Goal: Task Accomplishment & Management: Complete application form

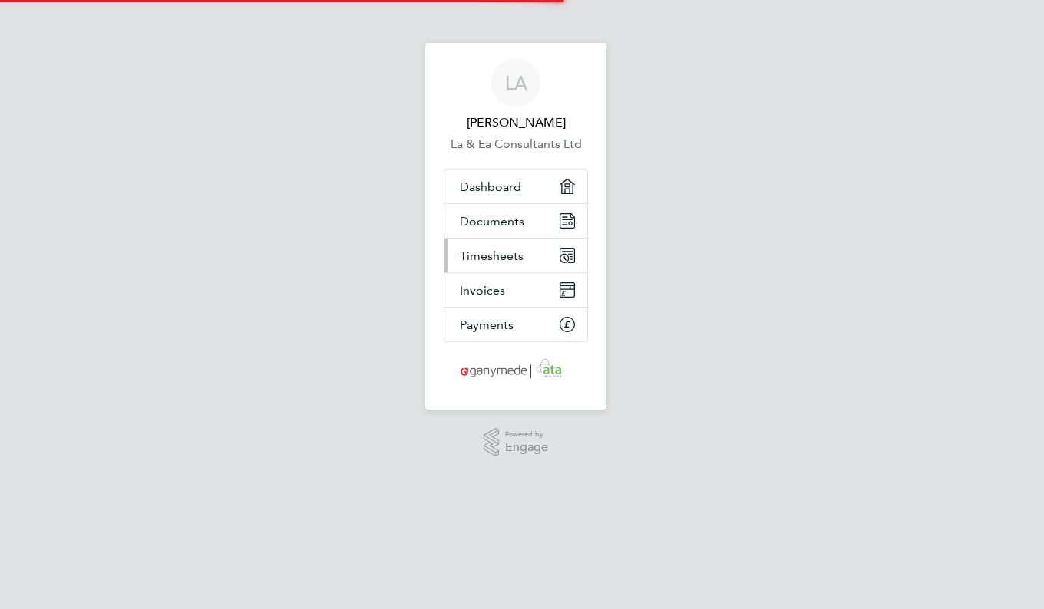
click at [481, 250] on span "Timesheets" at bounding box center [492, 256] width 64 height 15
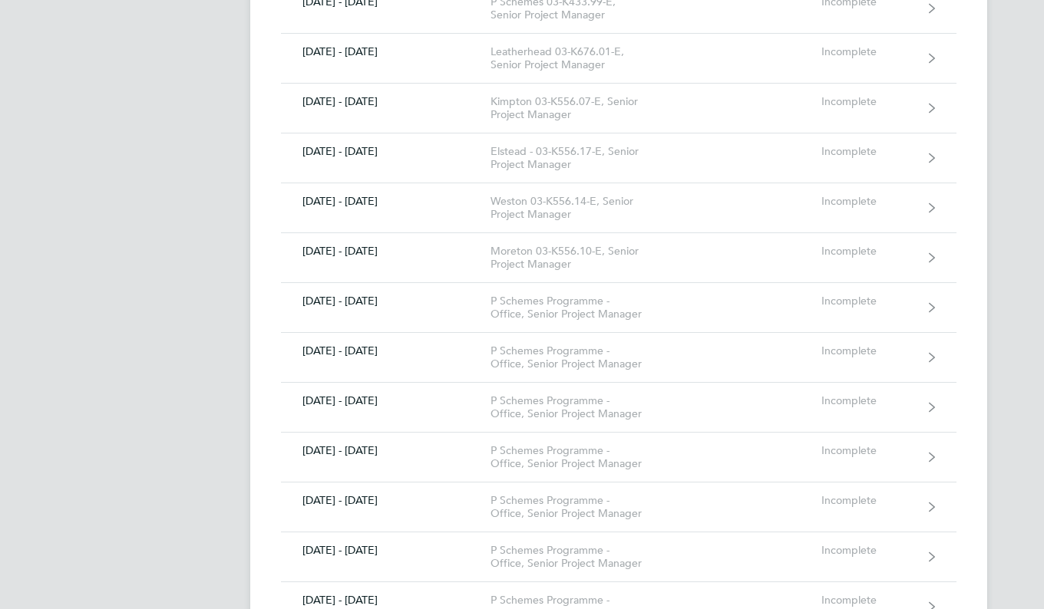
scroll to position [11893, 0]
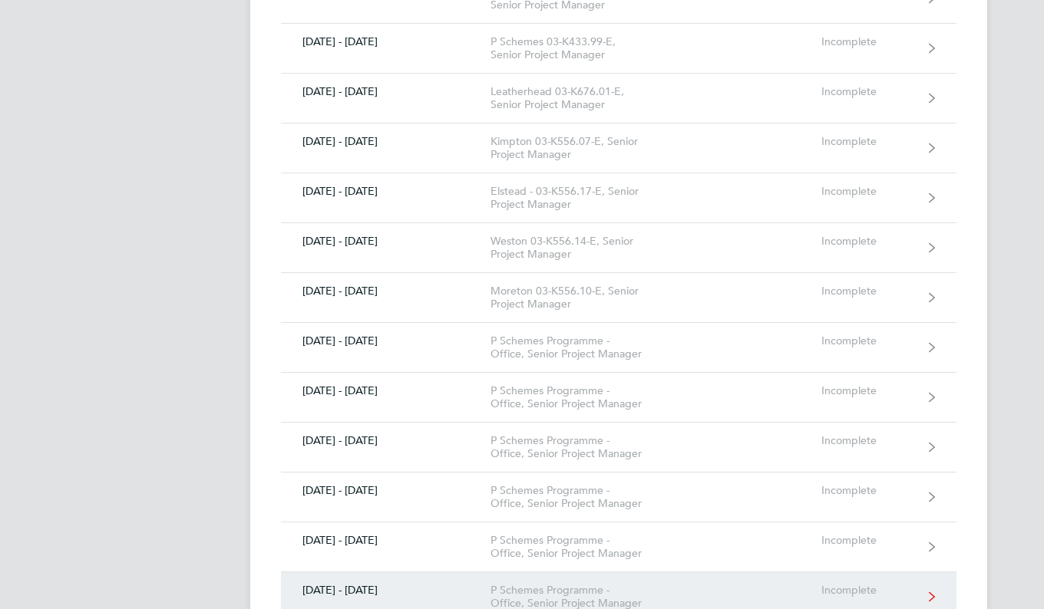
click at [552, 584] on div "P Schemes Programme - Office, Senior Project Manager" at bounding box center [578, 597] width 176 height 26
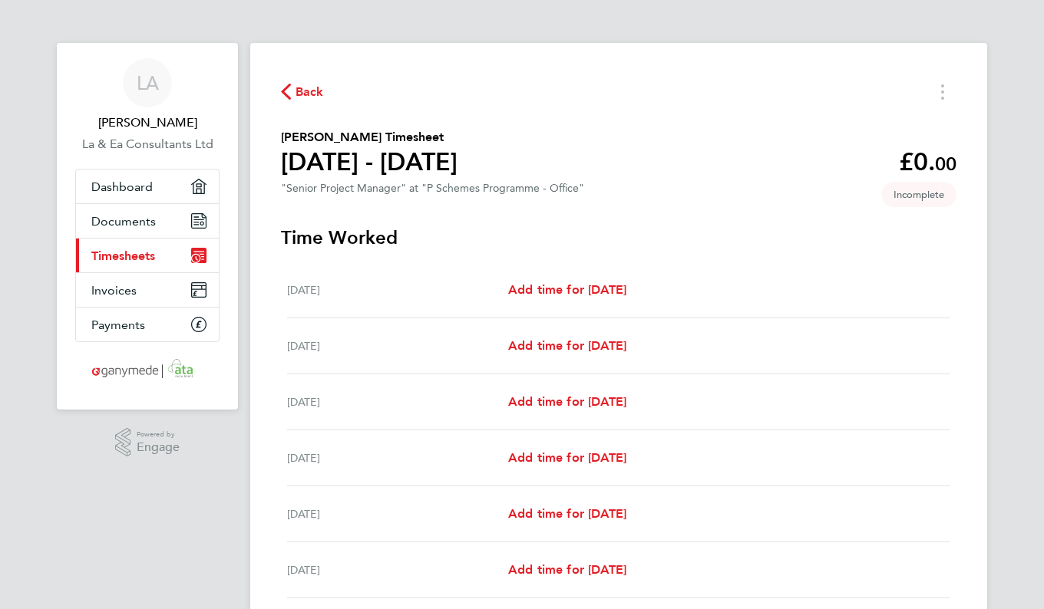
click at [291, 89] on span "Back" at bounding box center [302, 91] width 43 height 15
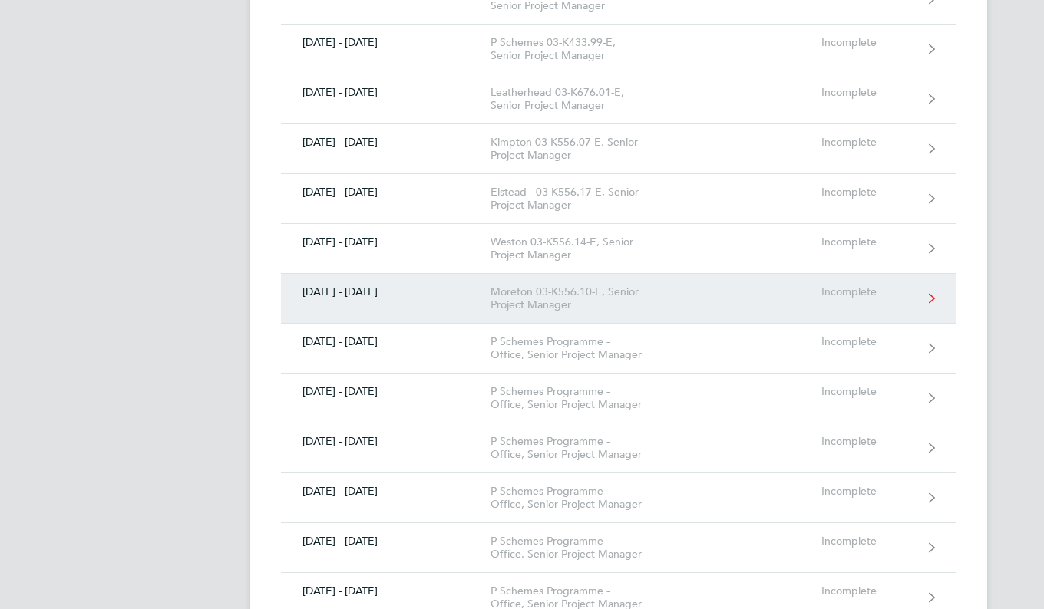
scroll to position [12047, 0]
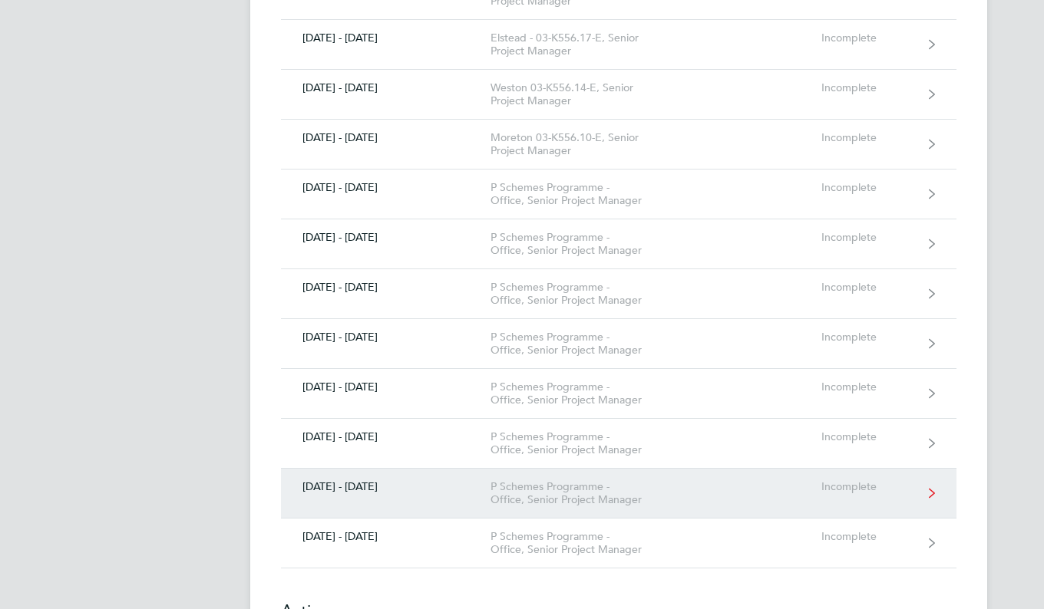
click at [552, 480] on div "P Schemes Programme - Office, Senior Project Manager" at bounding box center [578, 493] width 176 height 26
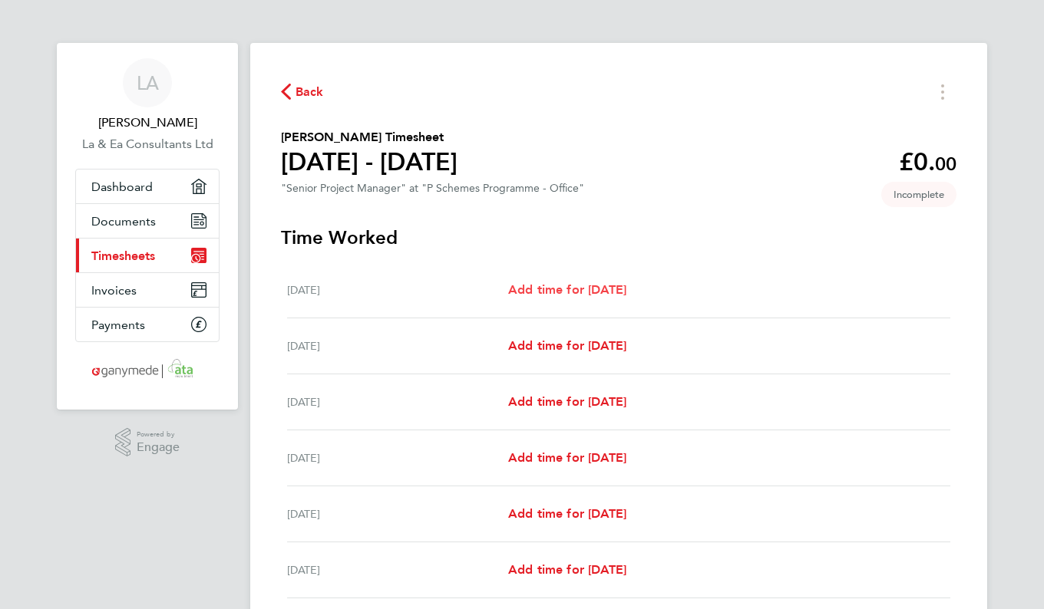
click at [556, 294] on span "Add time for [DATE]" at bounding box center [567, 289] width 118 height 15
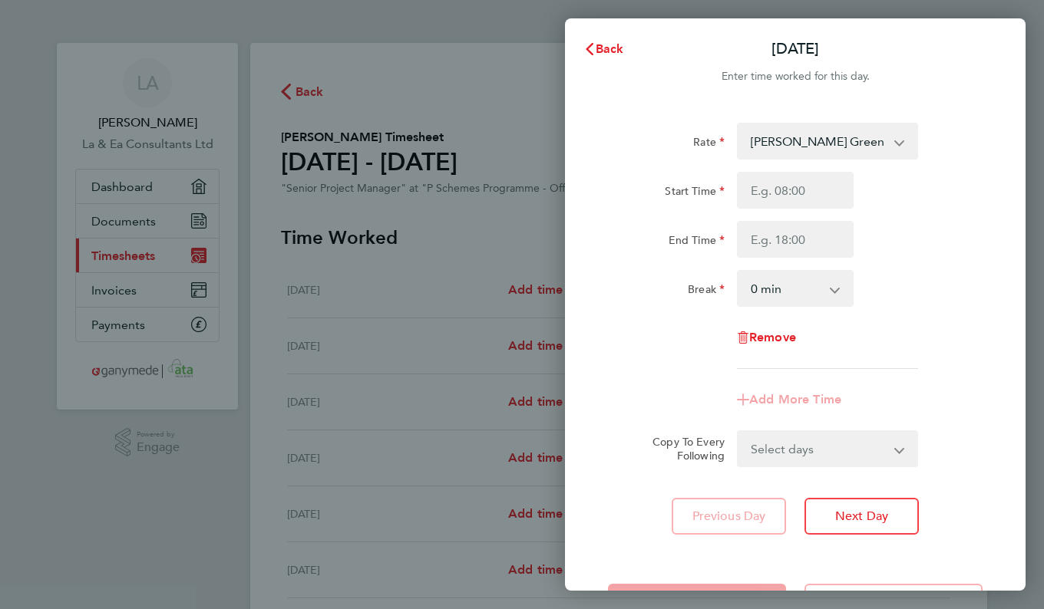
click at [891, 145] on select "[PERSON_NAME] Green ECI2 03-K556.26-E2 9200103450P - 80.75 Merstham 03-K556.24-…" at bounding box center [818, 141] width 160 height 34
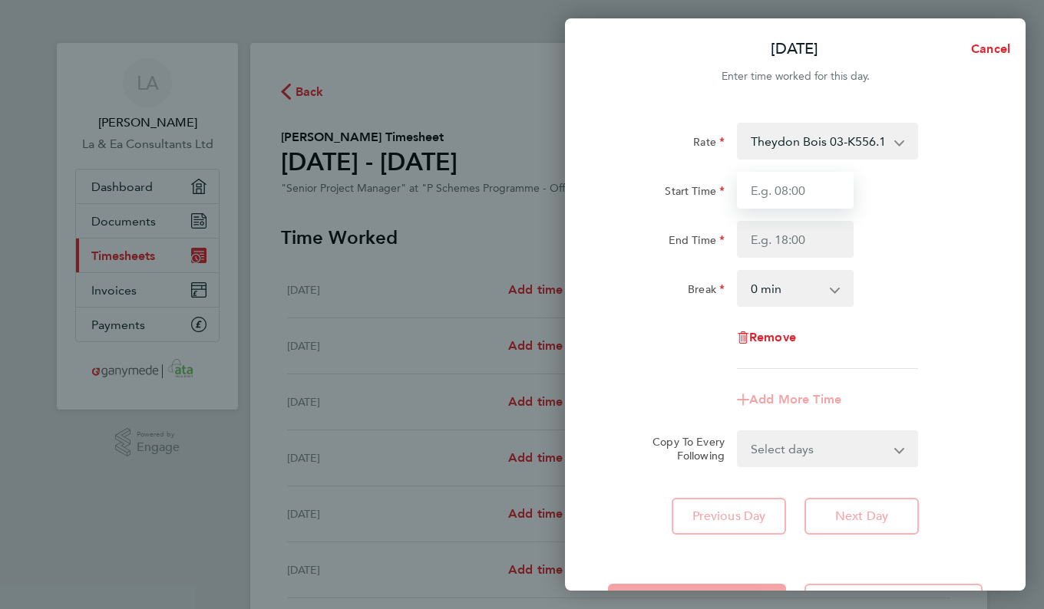
click at [819, 199] on input "Start Time" at bounding box center [795, 190] width 117 height 37
type input "09:00"
type input "17:30"
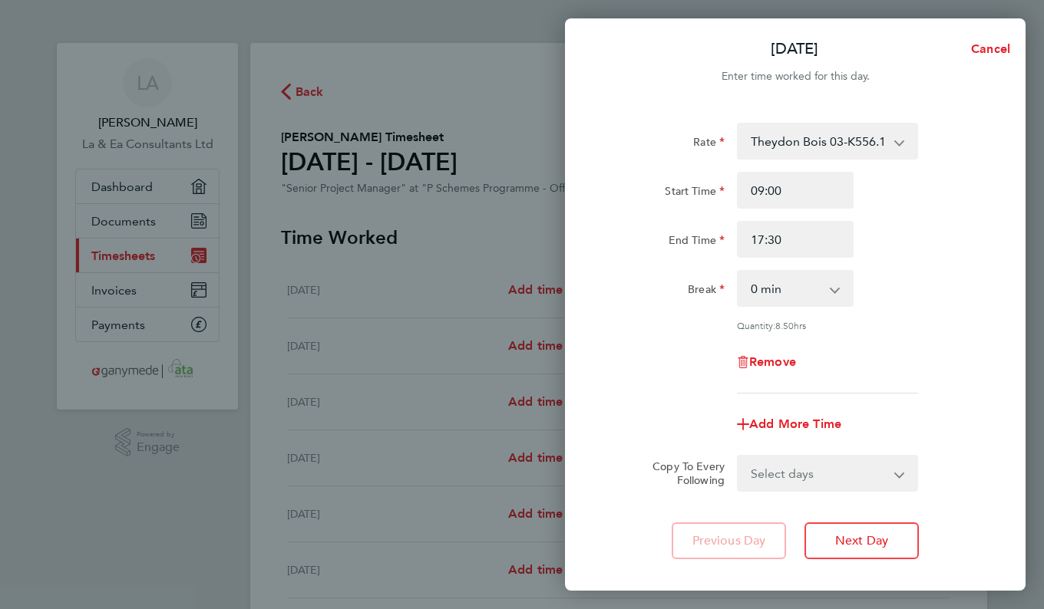
click at [829, 289] on select "0 min 15 min 30 min 45 min 60 min 75 min 90 min" at bounding box center [785, 289] width 95 height 34
select select "30"
click at [738, 272] on select "0 min 15 min 30 min 45 min 60 min 75 min 90 min" at bounding box center [785, 289] width 95 height 34
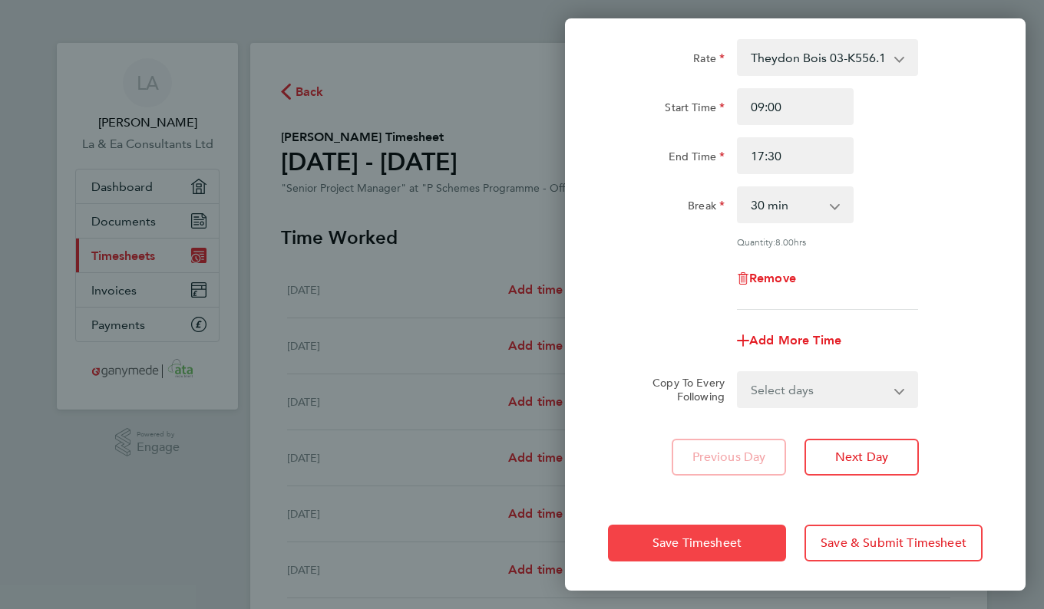
click at [691, 539] on span "Save Timesheet" at bounding box center [696, 543] width 89 height 15
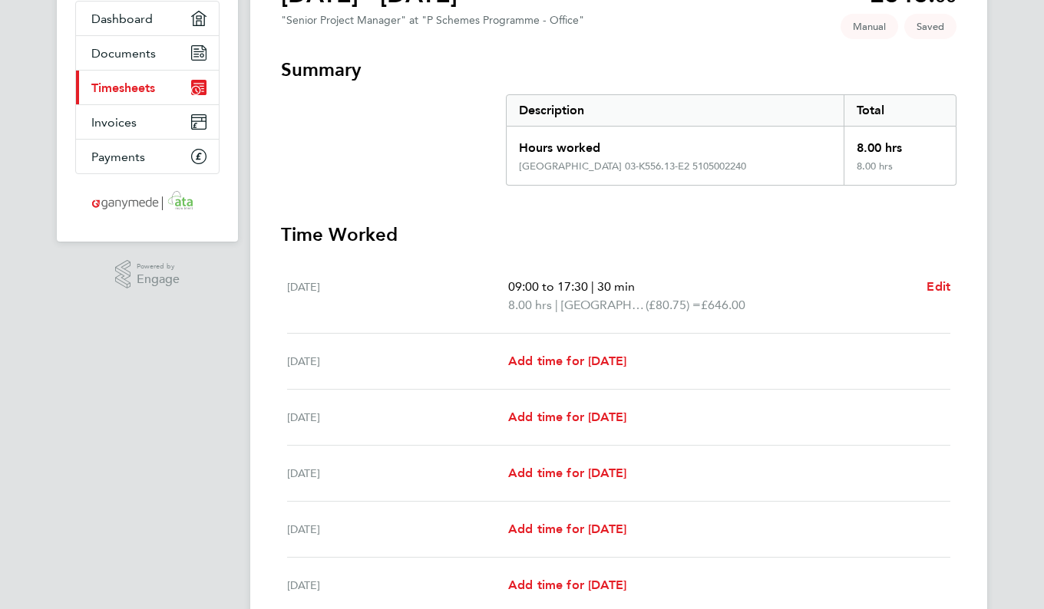
scroll to position [230, 0]
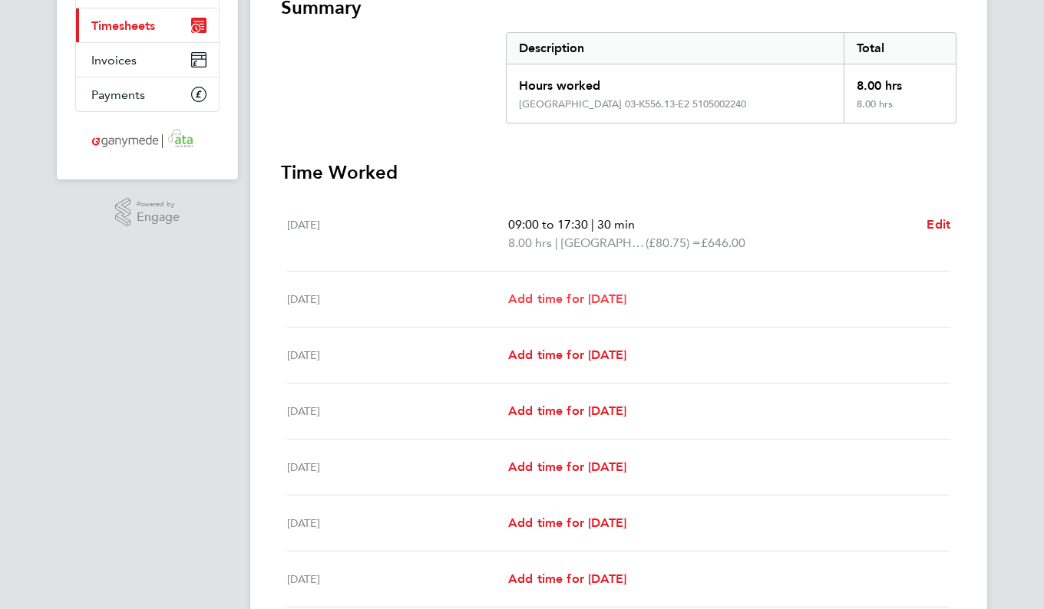
click at [594, 295] on span "Add time for [DATE]" at bounding box center [567, 299] width 118 height 15
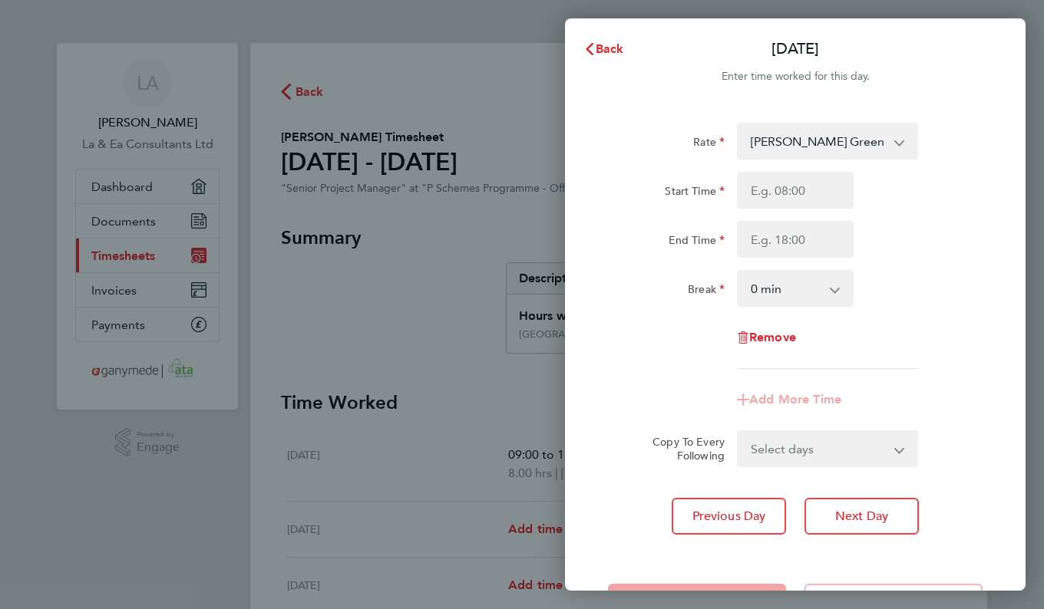
click at [883, 138] on select "[PERSON_NAME] Green ECI2 03-K556.26-E2 9200103450P - 80.75 [PERSON_NAME] 03-K55…" at bounding box center [818, 141] width 160 height 34
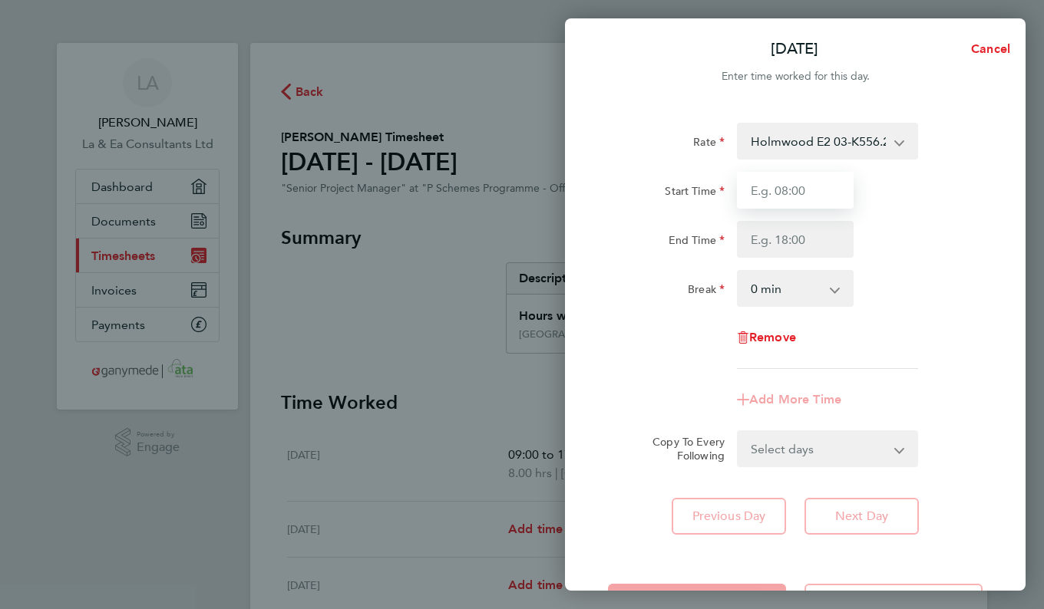
click at [803, 199] on input "Start Time" at bounding box center [795, 190] width 117 height 37
type input "09:00"
type input "17:30"
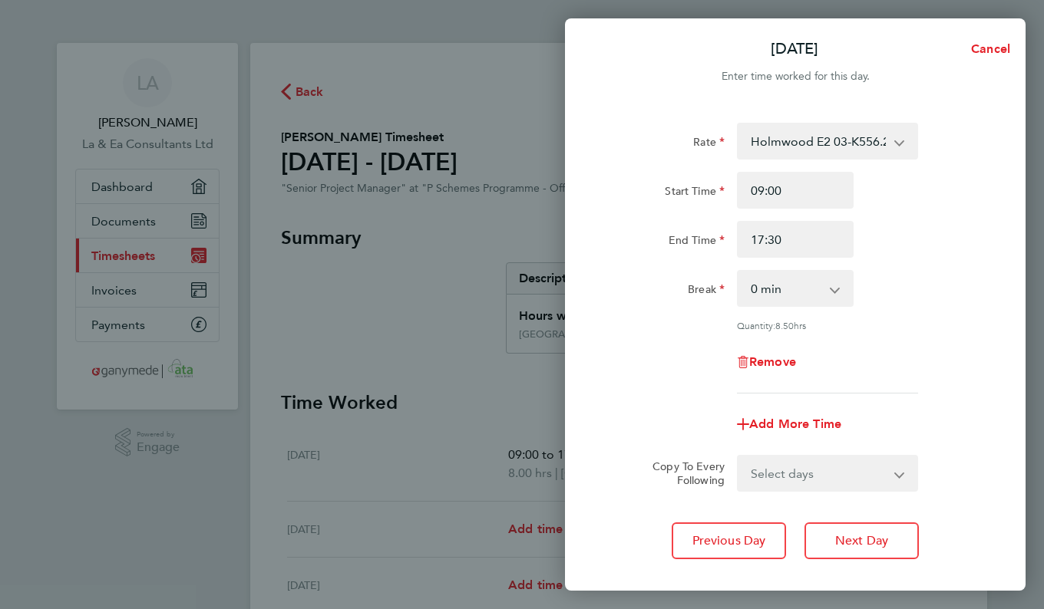
click at [808, 288] on select "0 min 15 min 30 min 45 min 60 min 75 min 90 min" at bounding box center [785, 289] width 95 height 34
click at [738, 272] on select "0 min 15 min 30 min 45 min 60 min 75 min 90 min" at bounding box center [785, 289] width 95 height 34
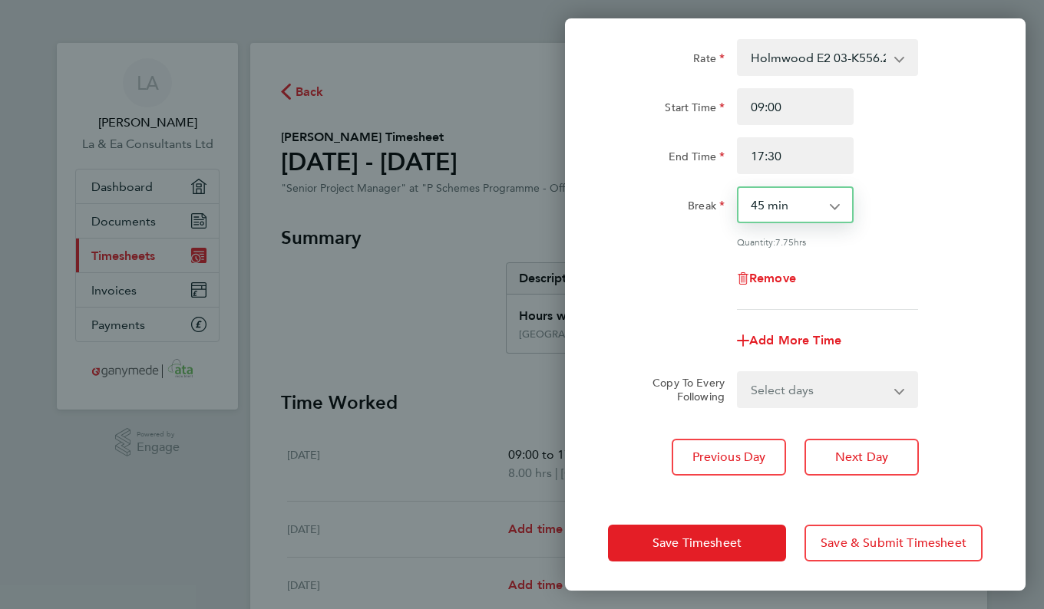
click at [834, 209] on app-icon-cross-button at bounding box center [842, 205] width 18 height 34
click at [812, 209] on select "0 min 15 min 30 min 45 min 60 min 75 min 90 min" at bounding box center [785, 205] width 95 height 34
select select "30"
click at [738, 188] on select "0 min 15 min 30 min 45 min 60 min 75 min 90 min" at bounding box center [785, 205] width 95 height 34
click at [869, 272] on div "Remove" at bounding box center [795, 278] width 387 height 37
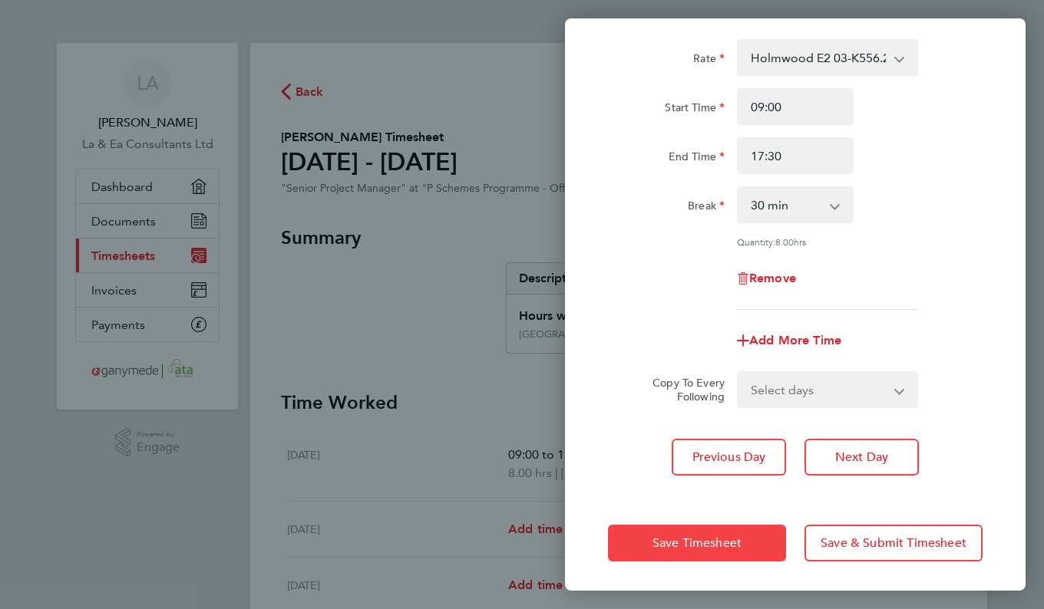
click at [725, 542] on span "Save Timesheet" at bounding box center [696, 543] width 89 height 15
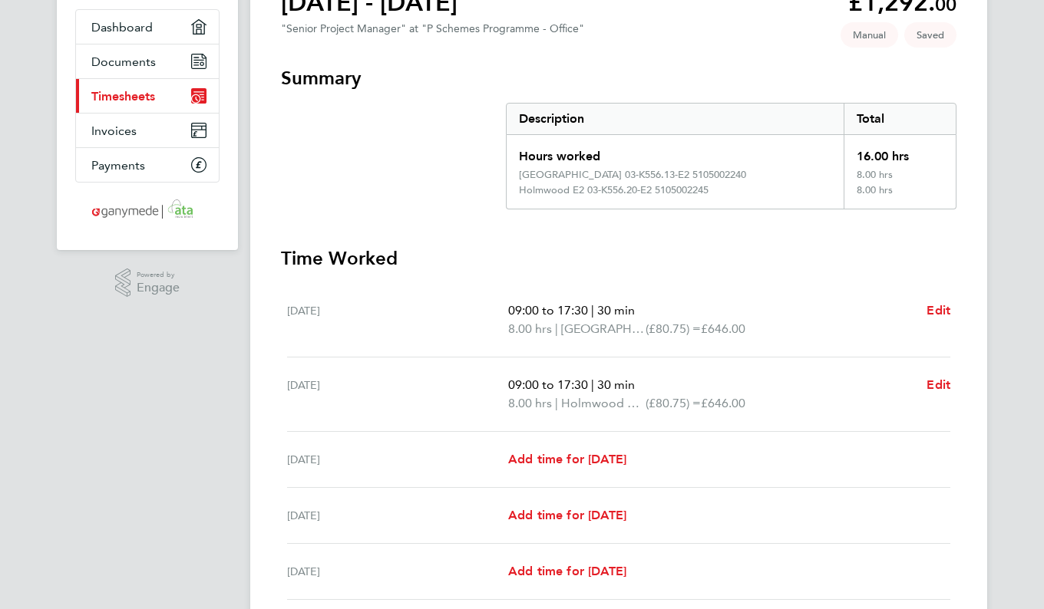
scroll to position [230, 0]
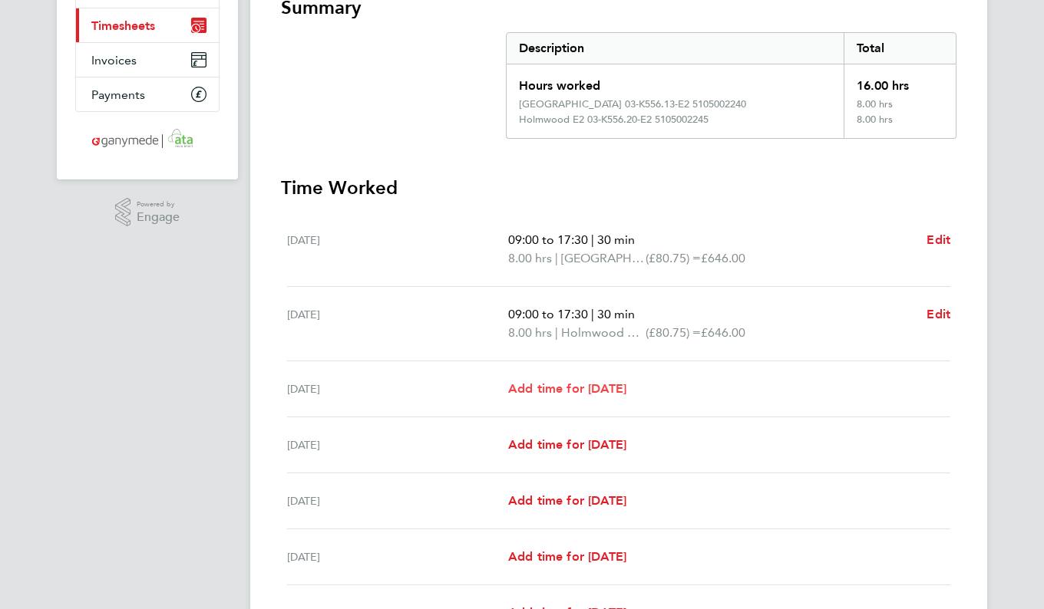
click at [612, 391] on span "Add time for [DATE]" at bounding box center [567, 388] width 118 height 15
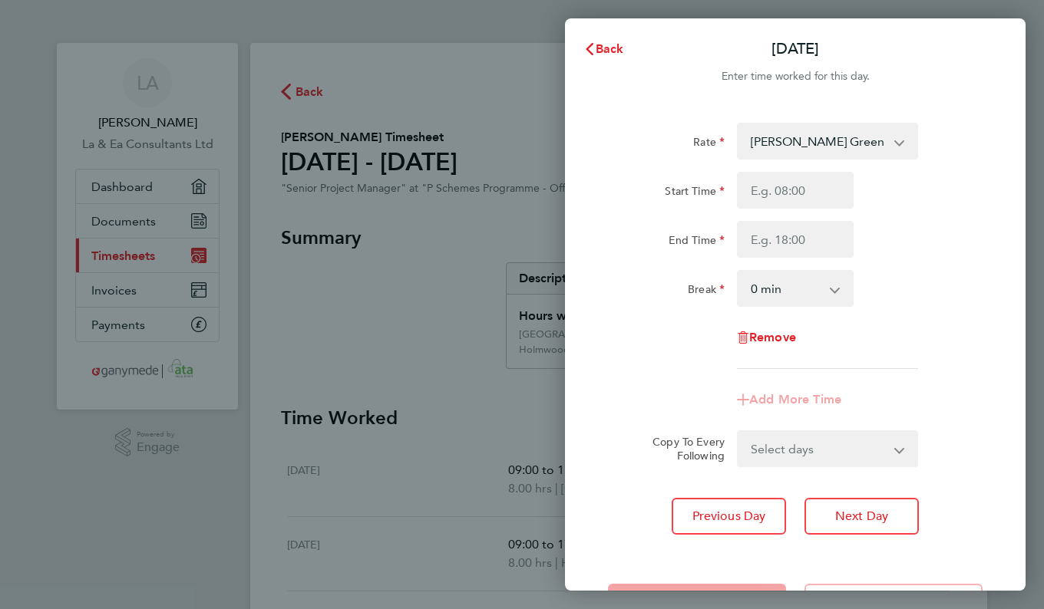
click at [894, 149] on select "[PERSON_NAME] Green ECI2 03-K556.26-E2 9200103450P - 80.75 [PERSON_NAME] 03-K55…" at bounding box center [818, 141] width 160 height 34
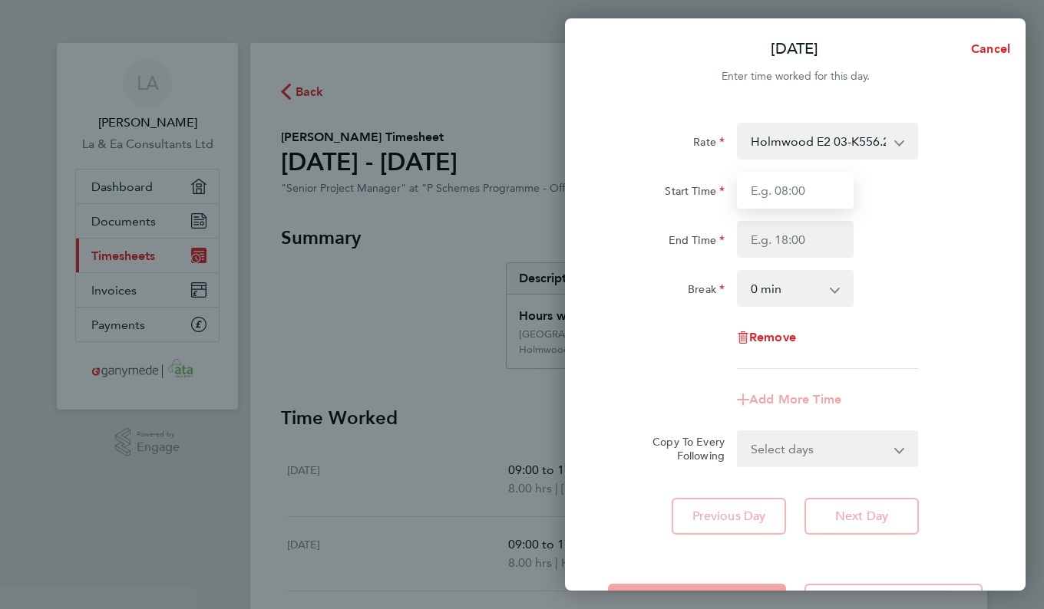
click at [829, 190] on input "Start Time" at bounding box center [795, 190] width 117 height 37
type input "09:00"
type input "17:30"
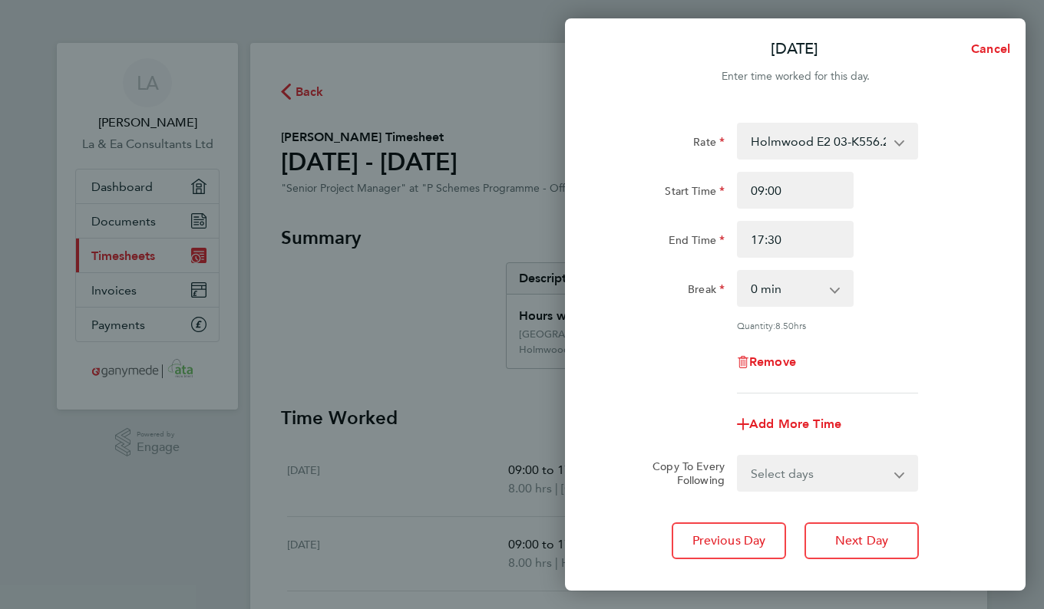
click at [820, 285] on select "0 min 15 min 30 min 45 min 60 min 75 min 90 min" at bounding box center [785, 289] width 95 height 34
select select "30"
click at [738, 272] on select "0 min 15 min 30 min 45 min 60 min 75 min 90 min" at bounding box center [785, 289] width 95 height 34
click at [883, 345] on div "Remove" at bounding box center [795, 362] width 387 height 37
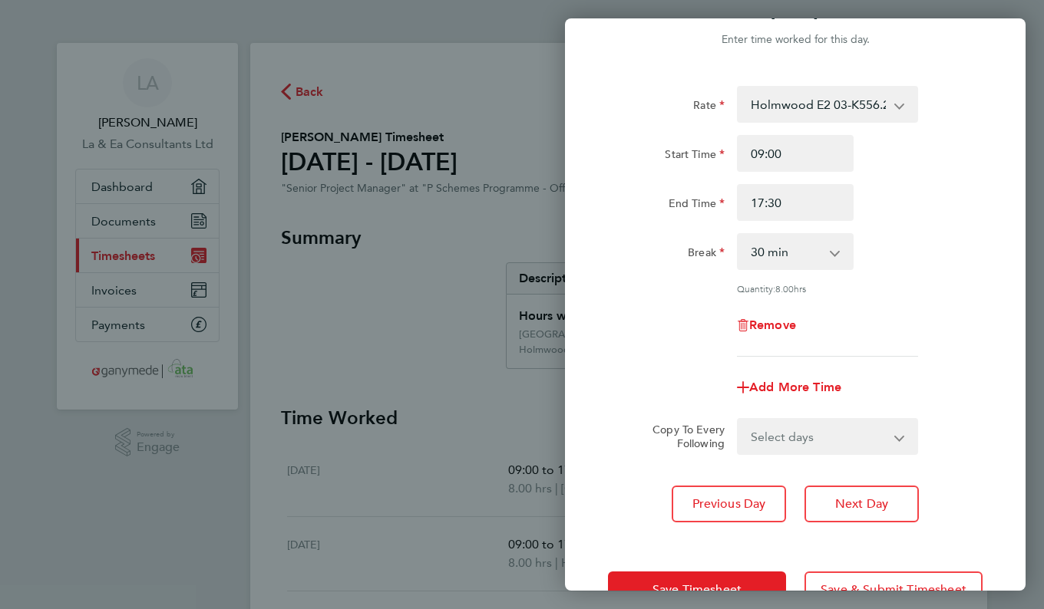
scroll to position [84, 0]
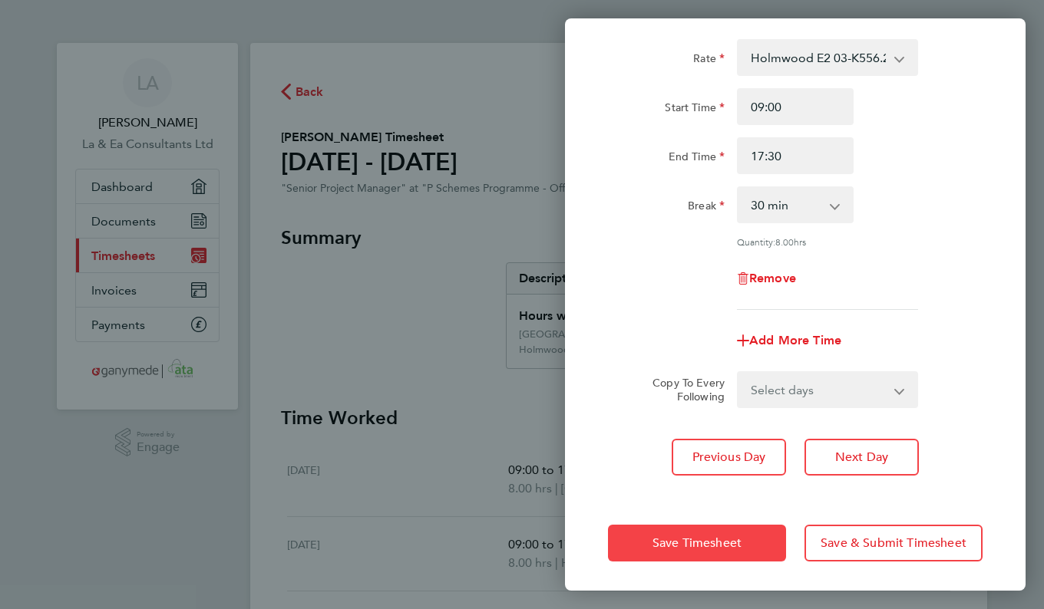
click at [700, 541] on span "Save Timesheet" at bounding box center [696, 543] width 89 height 15
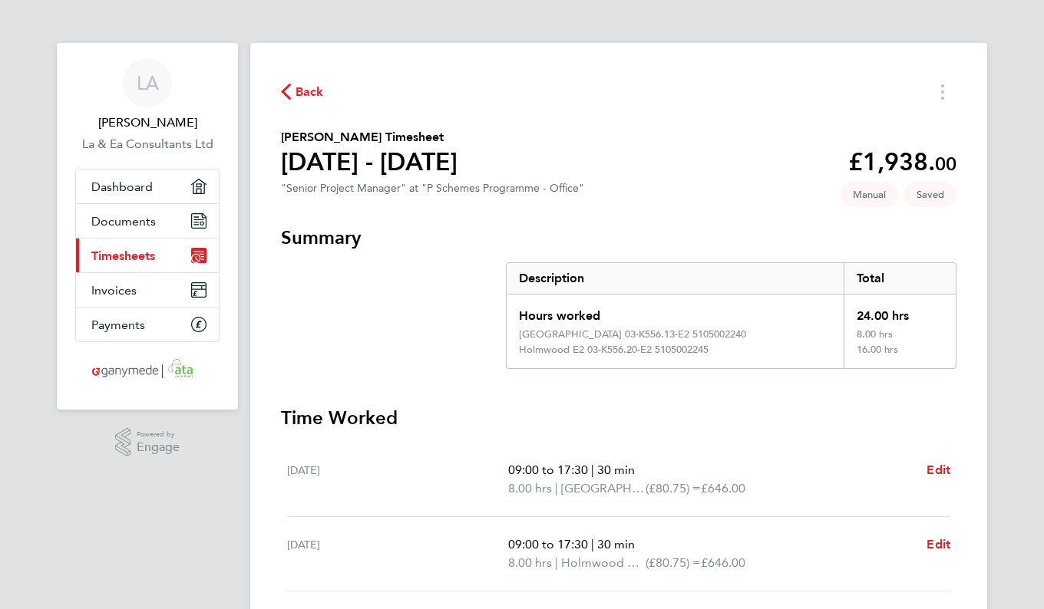
scroll to position [307, 0]
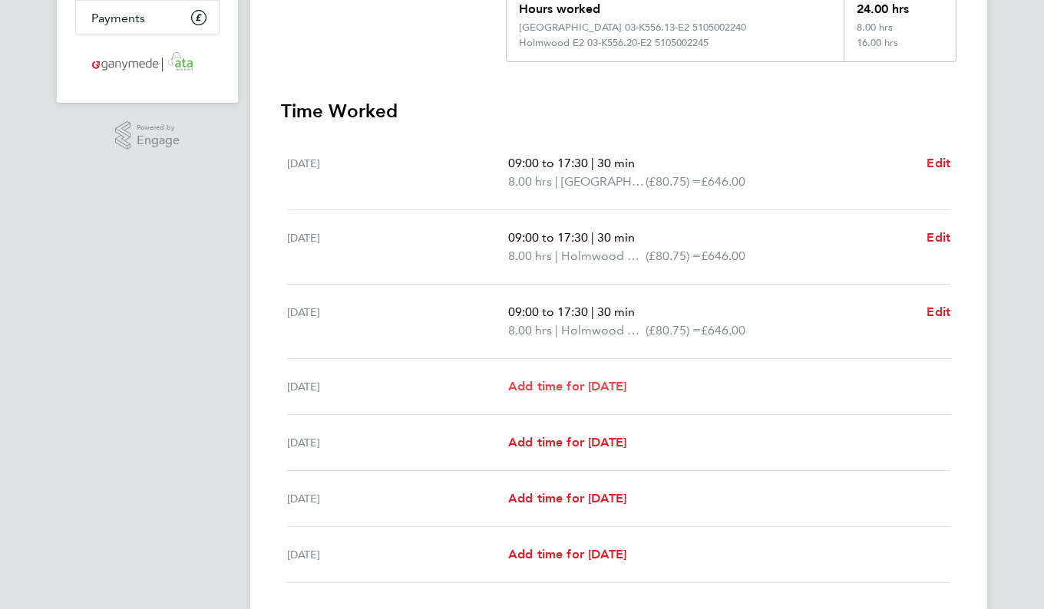
click at [605, 391] on span "Add time for [DATE]" at bounding box center [567, 386] width 118 height 15
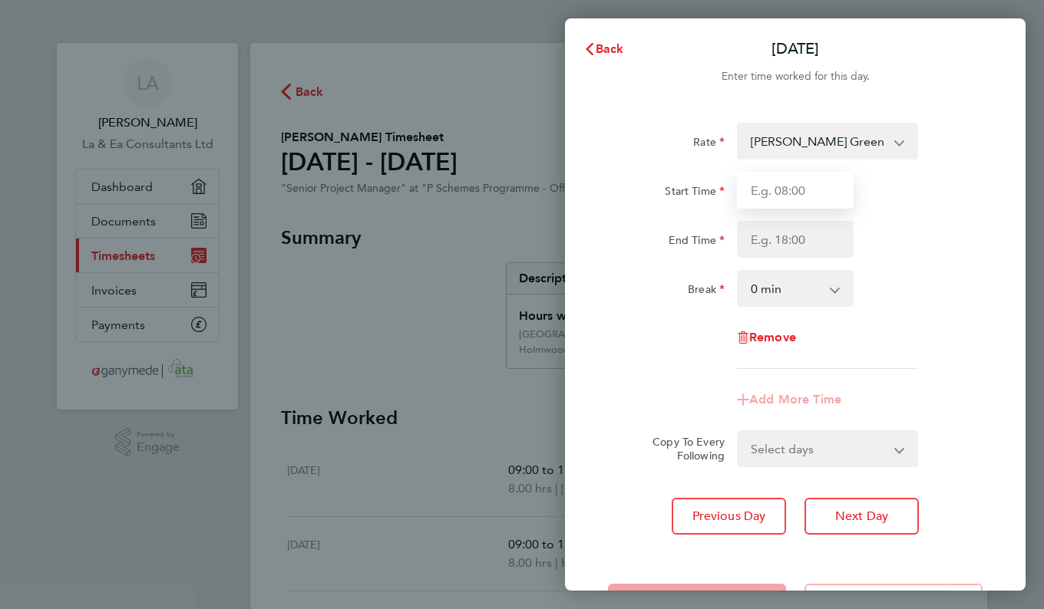
click at [830, 180] on input "Start Time" at bounding box center [795, 190] width 117 height 37
type input "09:00"
type input "17:30"
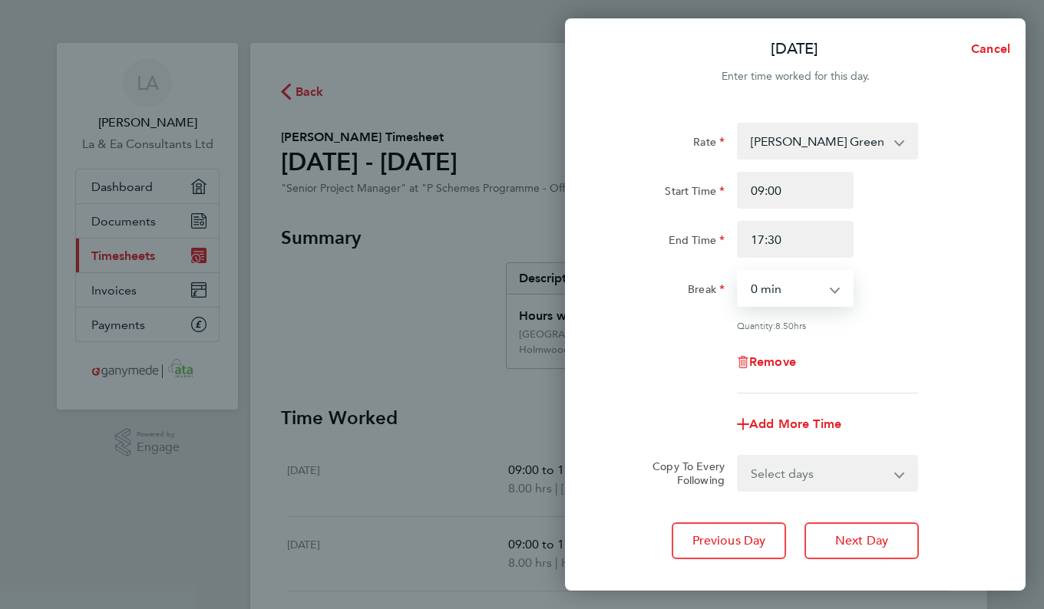
click at [822, 289] on select "0 min 15 min 30 min 45 min 60 min 75 min 90 min" at bounding box center [785, 289] width 95 height 34
select select "30"
click at [738, 272] on select "0 min 15 min 30 min 45 min 60 min 75 min 90 min" at bounding box center [785, 289] width 95 height 34
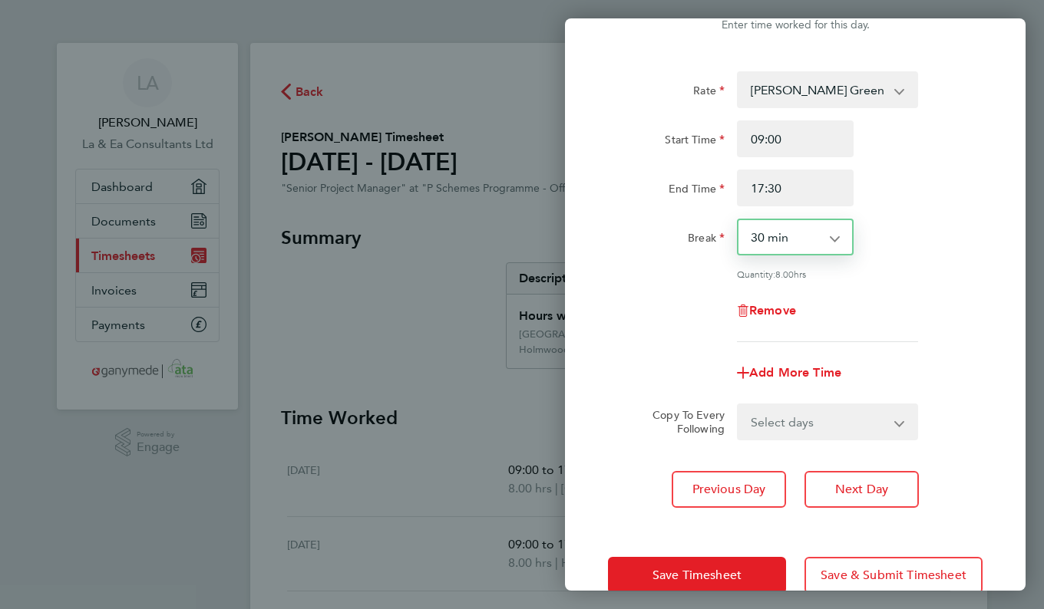
scroll to position [84, 0]
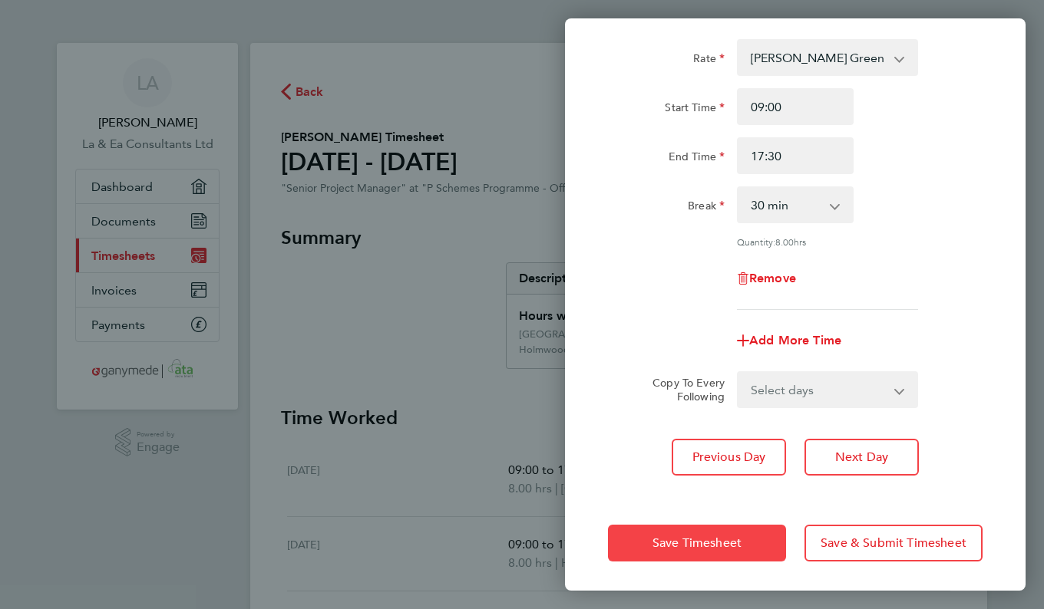
click at [743, 534] on button "Save Timesheet" at bounding box center [697, 543] width 178 height 37
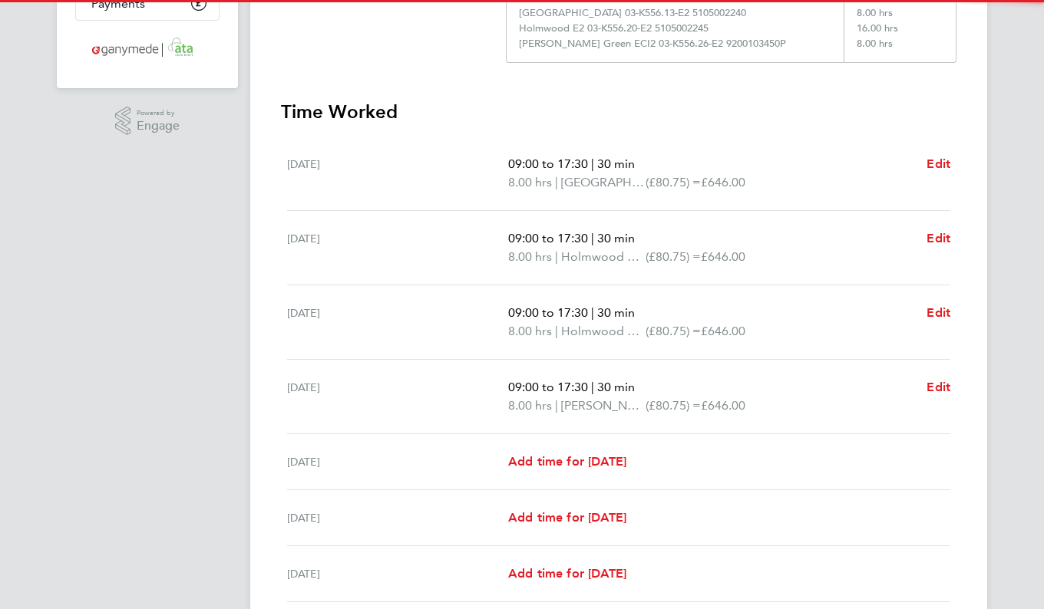
scroll to position [450, 0]
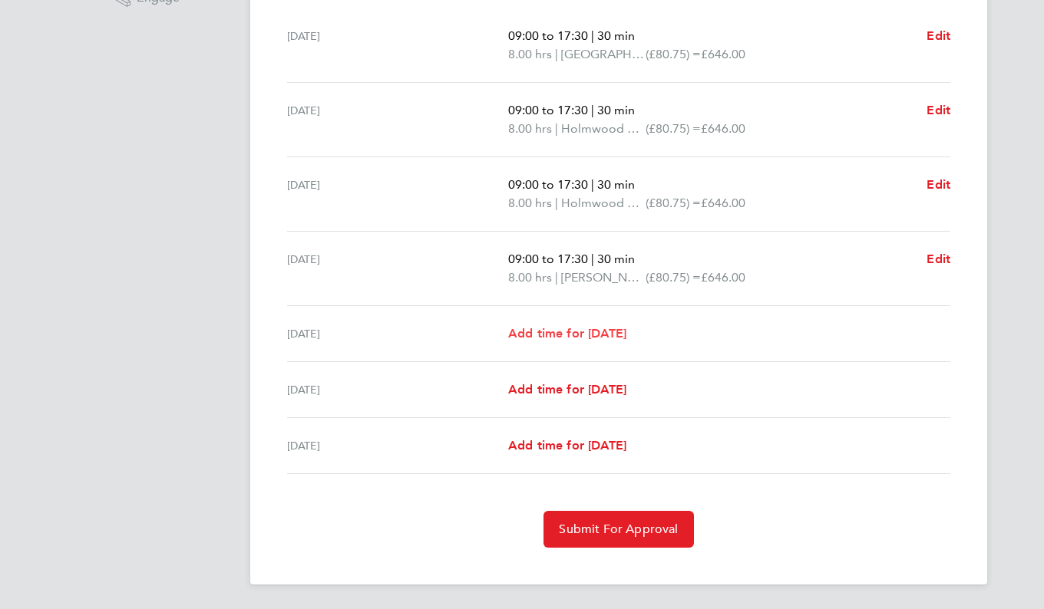
click at [568, 335] on span "Add time for [DATE]" at bounding box center [567, 333] width 118 height 15
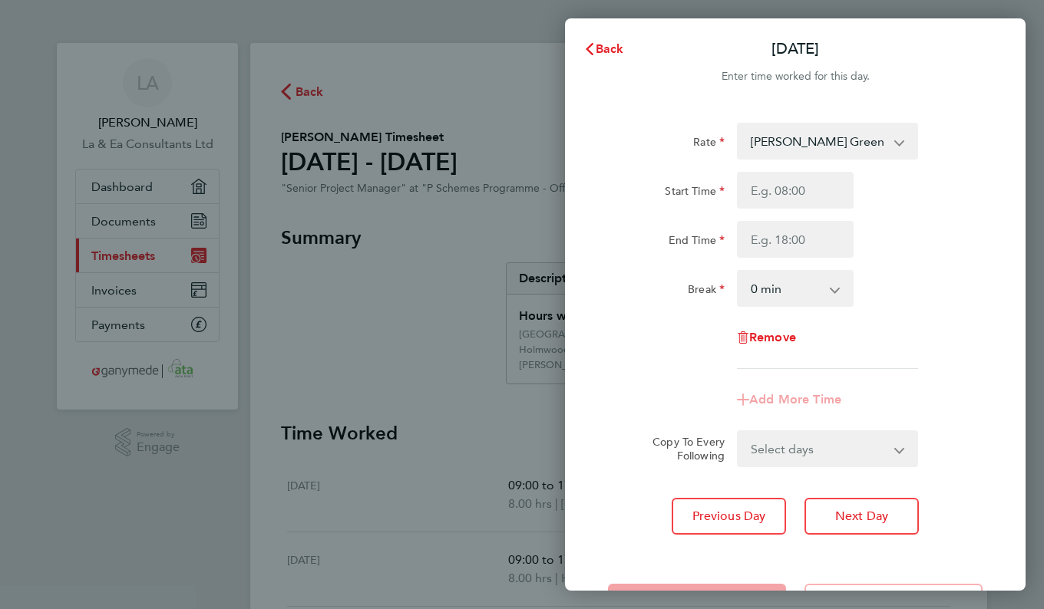
click at [885, 145] on select "[PERSON_NAME] Green ECI2 03-K556.26-E2 9200103450P - 80.75 [PERSON_NAME] 03-K55…" at bounding box center [818, 141] width 160 height 34
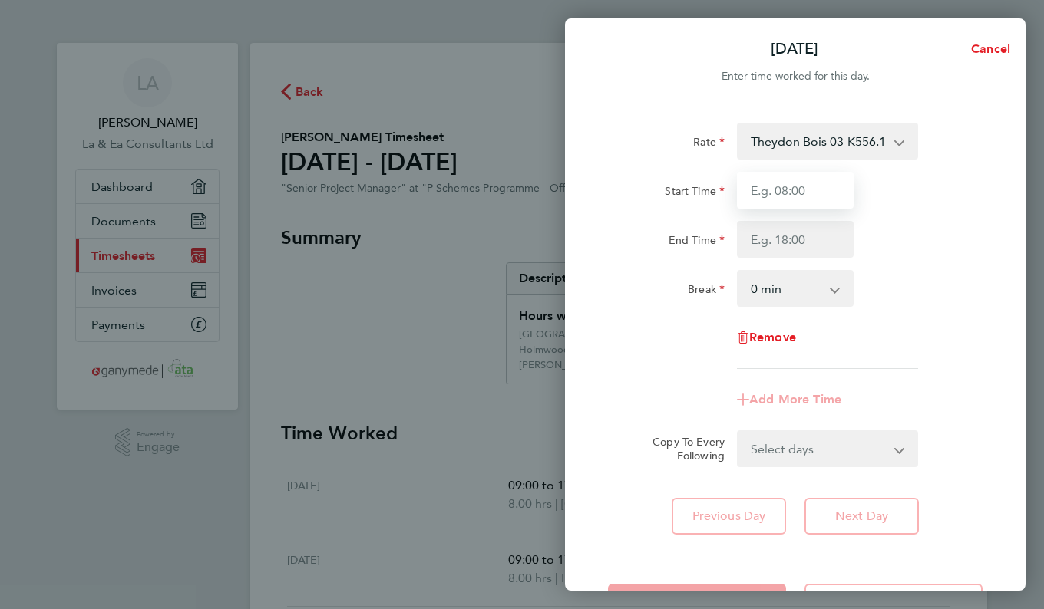
click at [824, 194] on input "Start Time" at bounding box center [795, 190] width 117 height 37
type input "09:00"
type input "17:30"
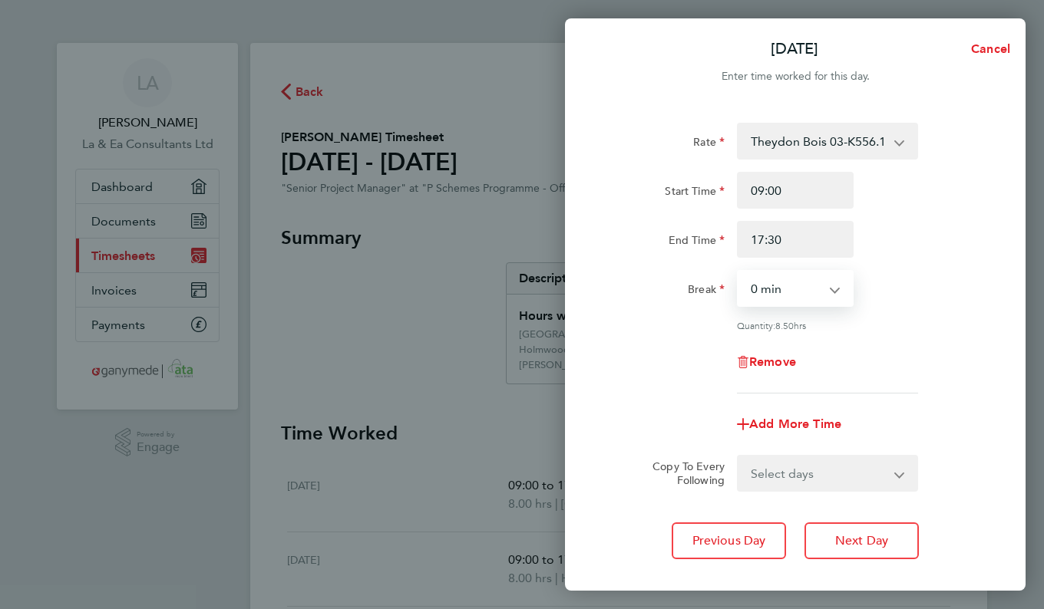
click at [817, 289] on select "0 min 15 min 30 min 45 min 60 min 75 min 90 min" at bounding box center [785, 289] width 95 height 34
select select "30"
click at [738, 272] on select "0 min 15 min 30 min 45 min 60 min 75 min 90 min" at bounding box center [785, 289] width 95 height 34
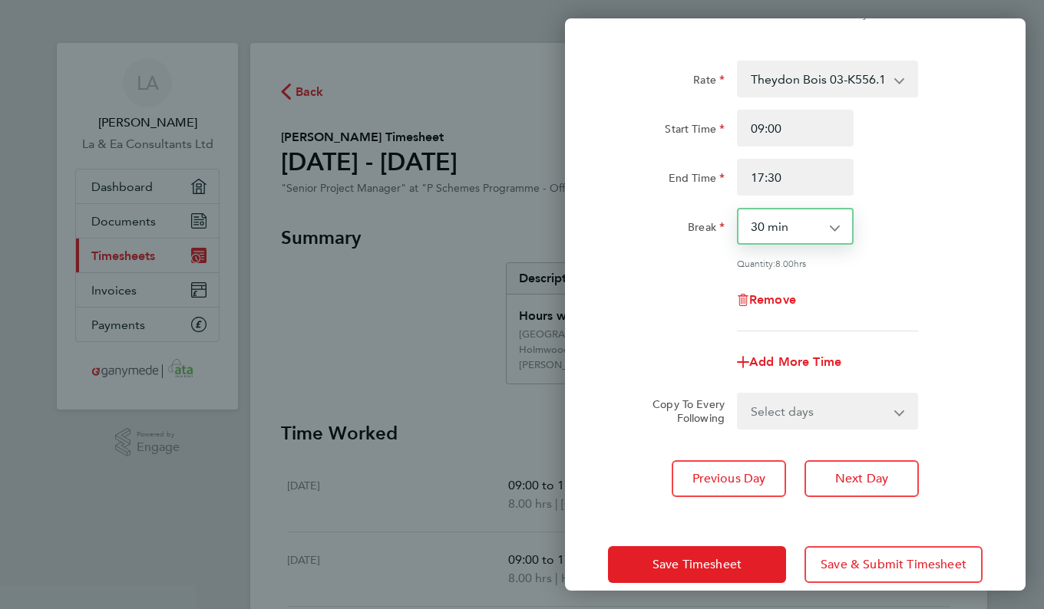
scroll to position [84, 0]
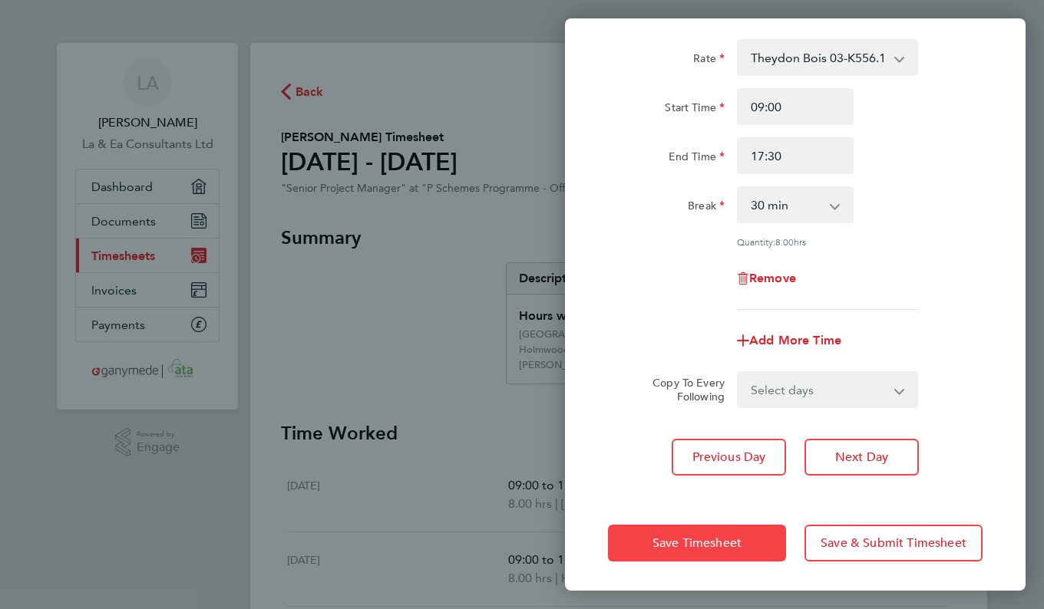
click at [730, 541] on span "Save Timesheet" at bounding box center [696, 543] width 89 height 15
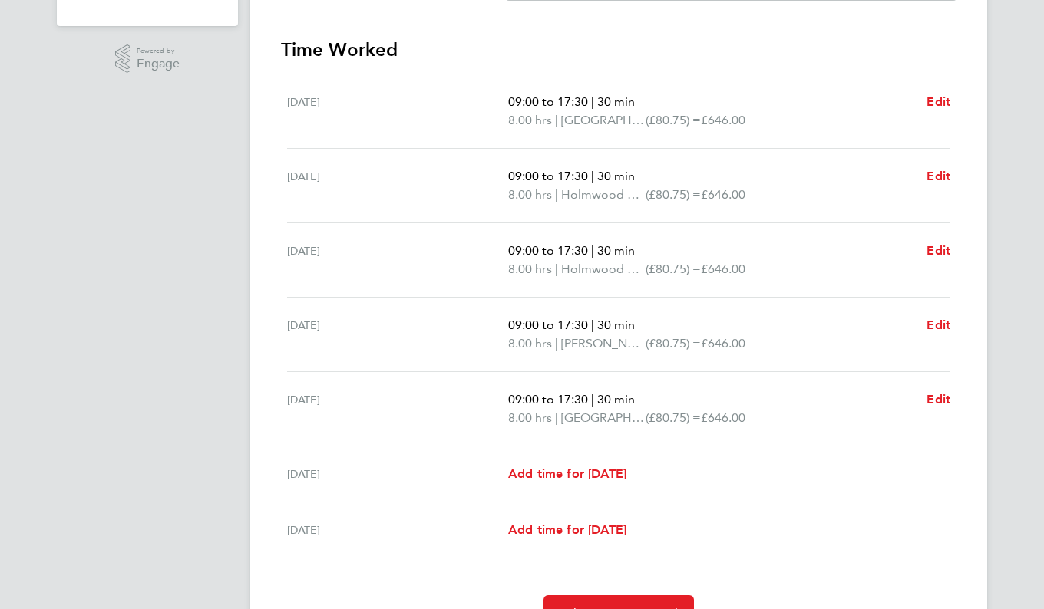
scroll to position [460, 0]
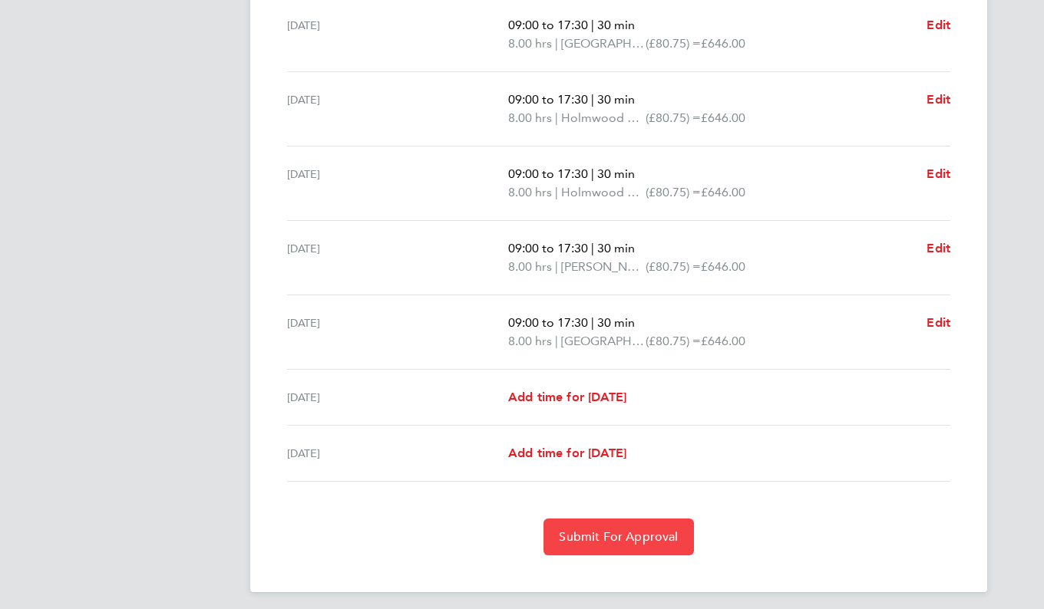
click at [626, 534] on span "Submit For Approval" at bounding box center [618, 536] width 119 height 15
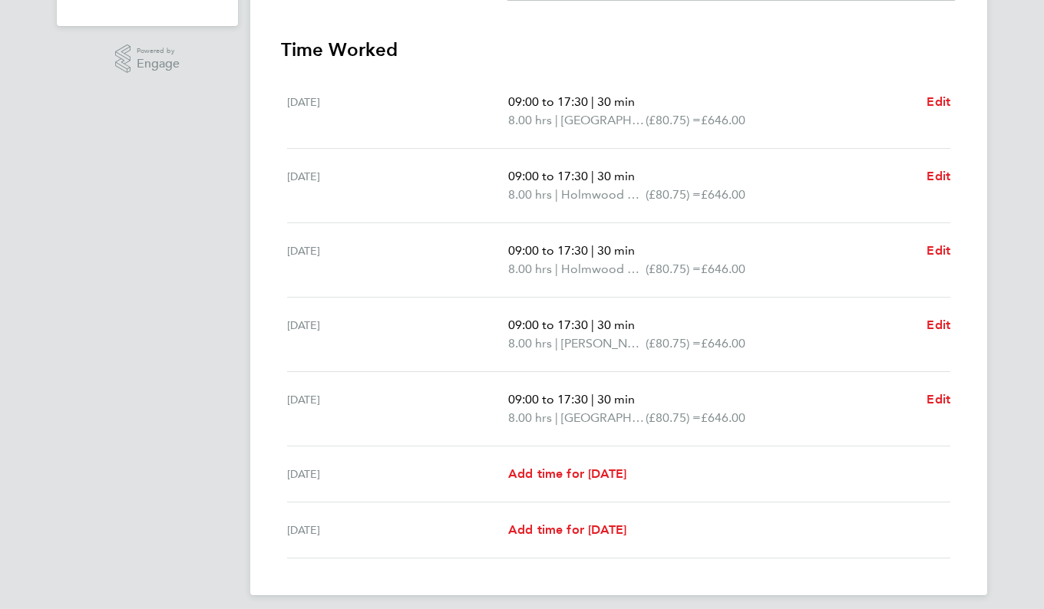
scroll to position [0, 0]
